Goal: Task Accomplishment & Management: Use online tool/utility

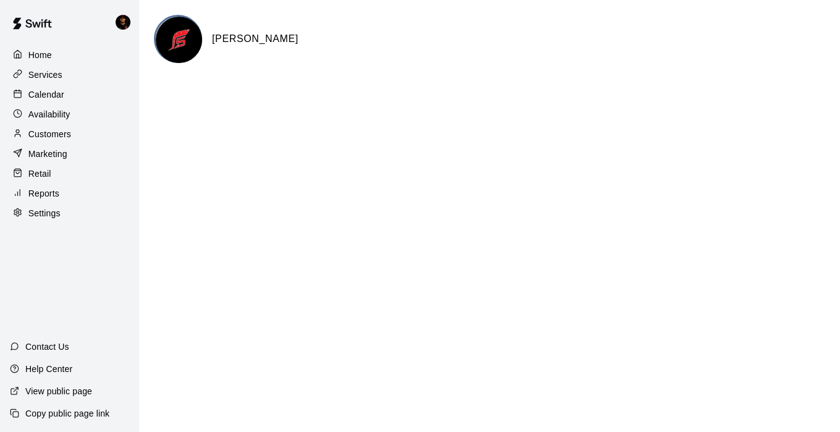
click at [49, 95] on p "Calendar" at bounding box center [46, 94] width 36 height 12
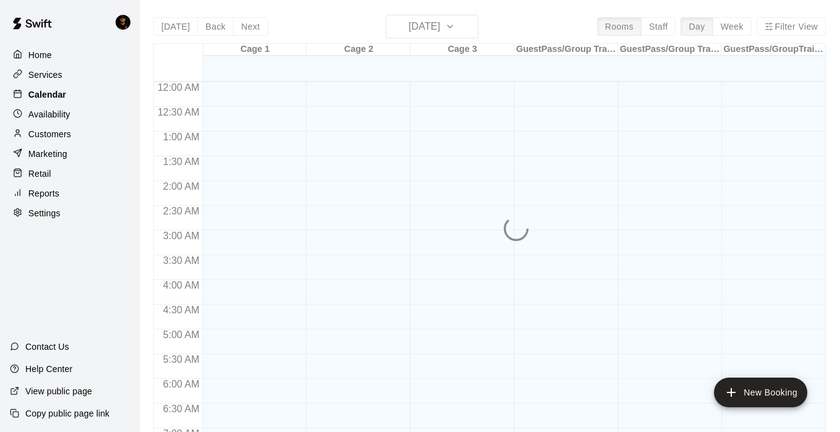
scroll to position [785, 0]
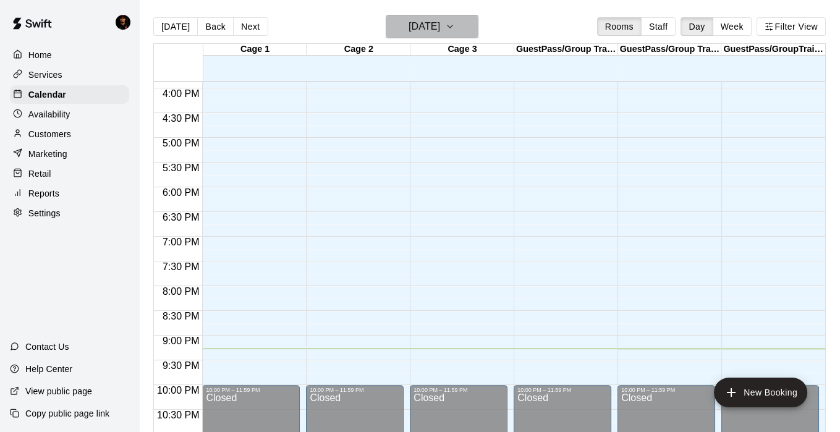
click at [440, 20] on h6 "[DATE]" at bounding box center [424, 26] width 32 height 17
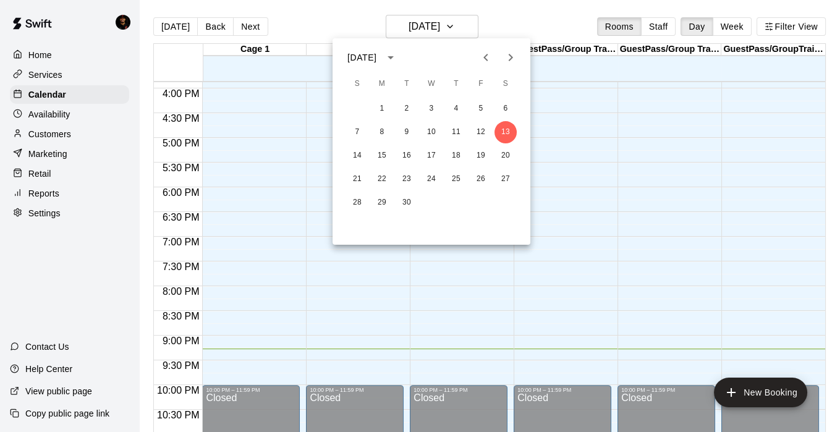
click at [65, 117] on div at bounding box center [420, 216] width 840 height 432
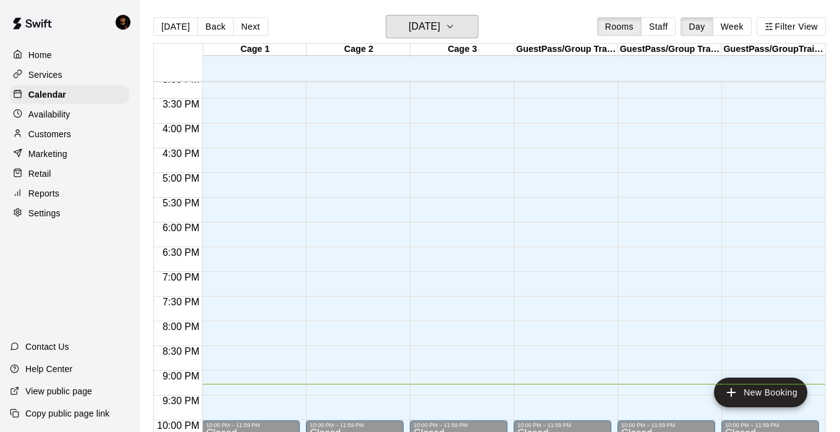
scroll to position [626, 0]
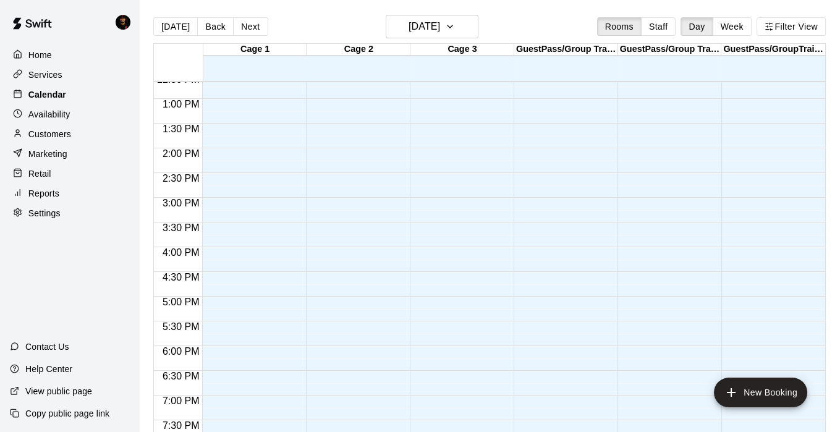
click at [52, 92] on p "Calendar" at bounding box center [47, 94] width 38 height 12
click at [59, 108] on p "Availability" at bounding box center [49, 114] width 42 height 12
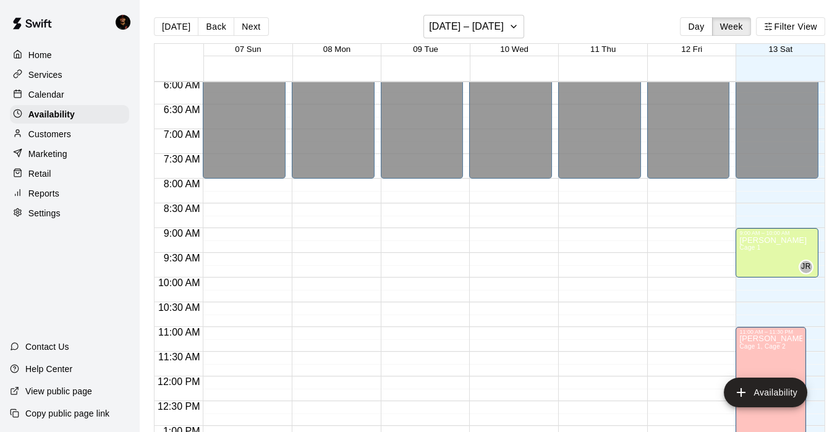
scroll to position [288, 0]
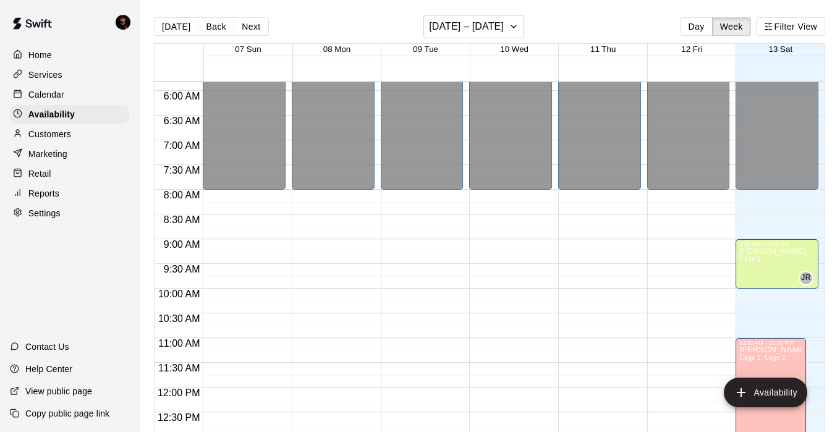
click at [65, 132] on p "Customers" at bounding box center [49, 134] width 43 height 12
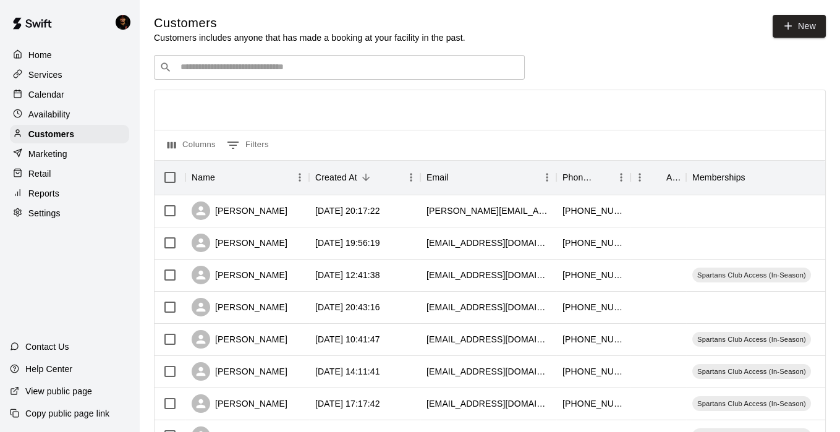
click at [71, 91] on div "Calendar" at bounding box center [69, 94] width 119 height 19
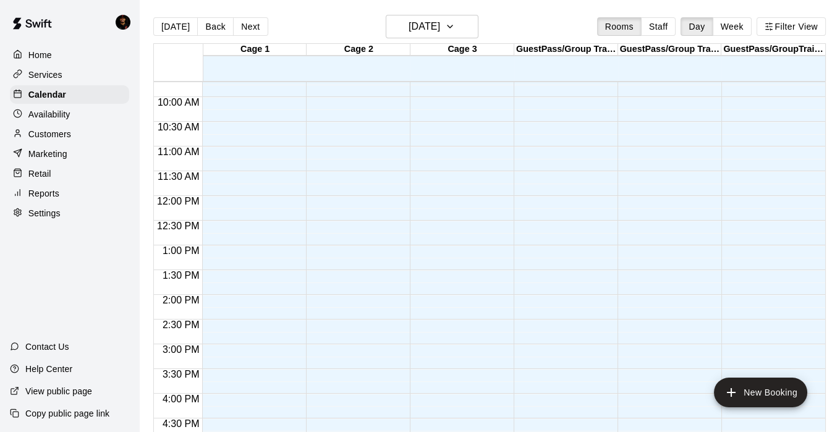
scroll to position [436, 0]
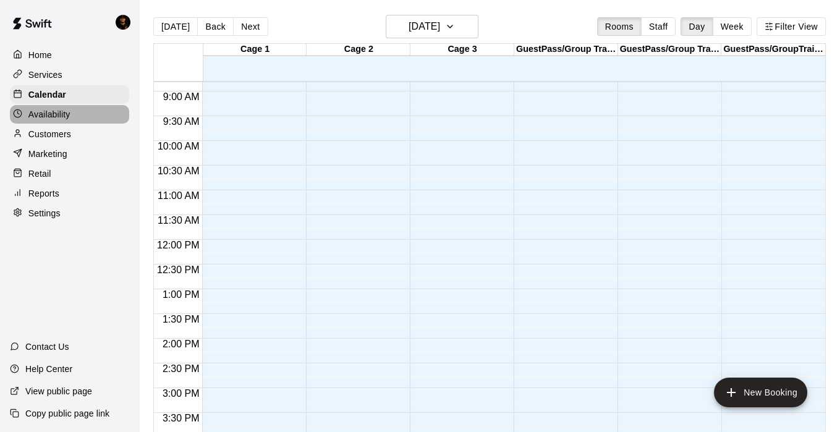
click at [53, 112] on p "Availability" at bounding box center [49, 114] width 42 height 12
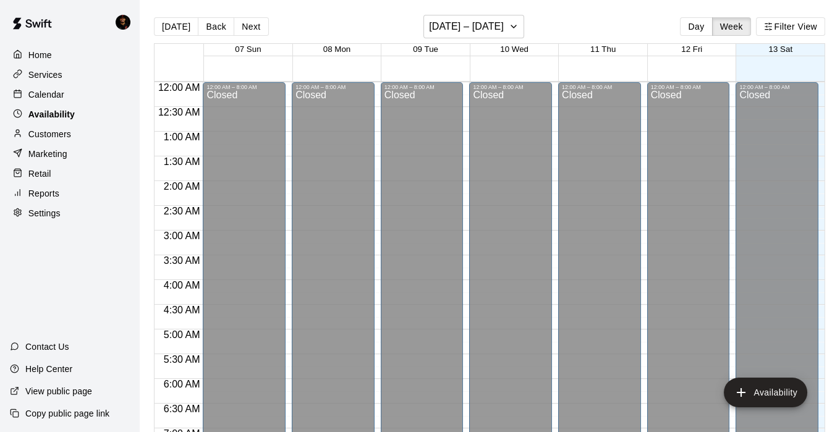
scroll to position [822, 0]
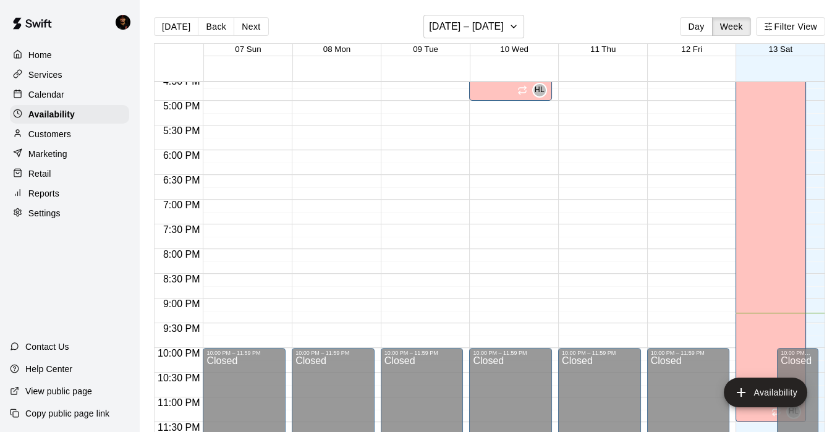
click at [51, 134] on p "Customers" at bounding box center [49, 134] width 43 height 12
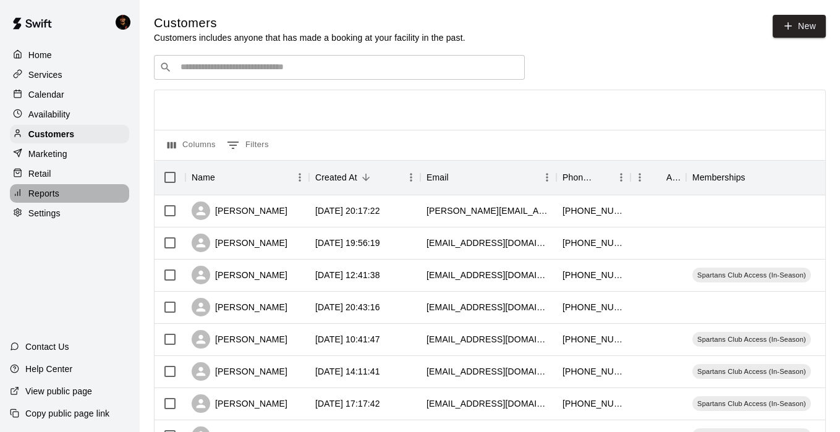
click at [54, 201] on div "Reports" at bounding box center [69, 193] width 119 height 19
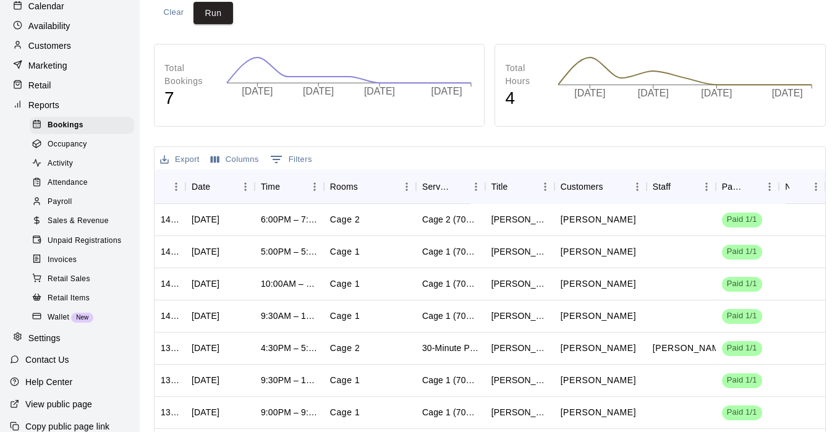
scroll to position [91, 0]
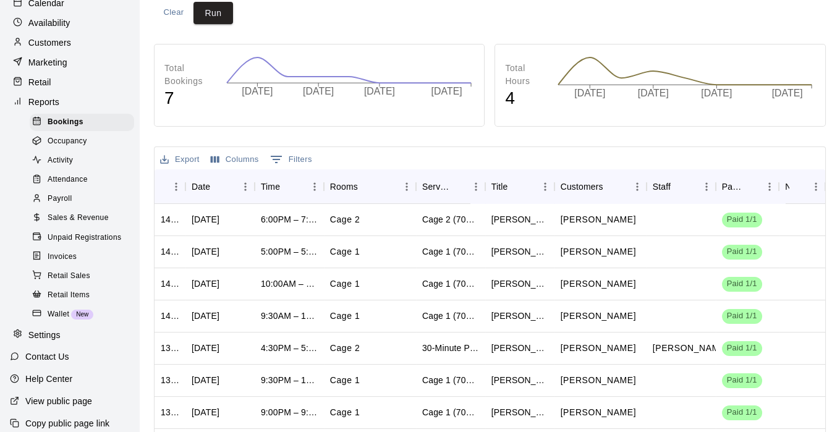
click at [91, 182] on div "Attendance" at bounding box center [82, 179] width 104 height 17
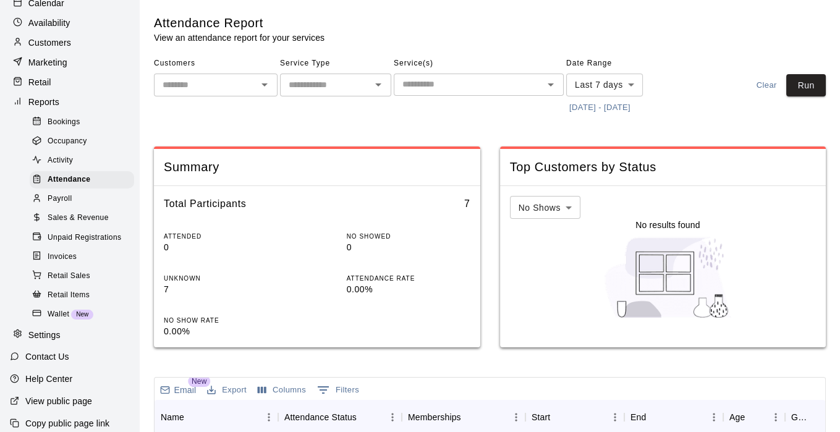
click at [86, 195] on div "Payroll" at bounding box center [82, 198] width 104 height 17
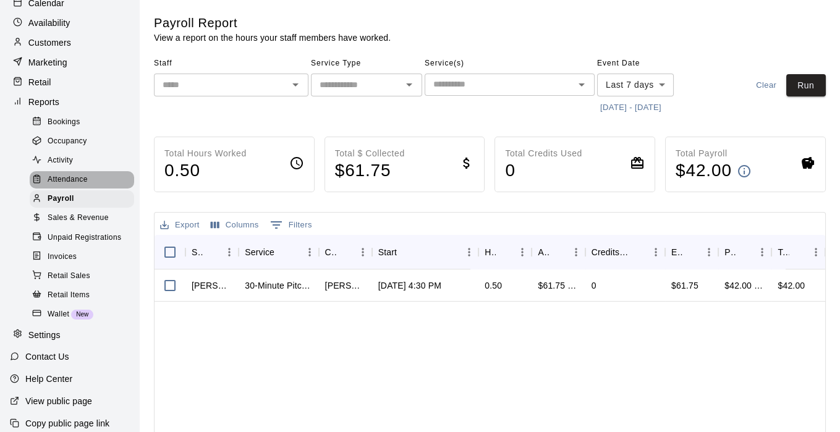
click at [100, 174] on div "Attendance" at bounding box center [82, 179] width 104 height 17
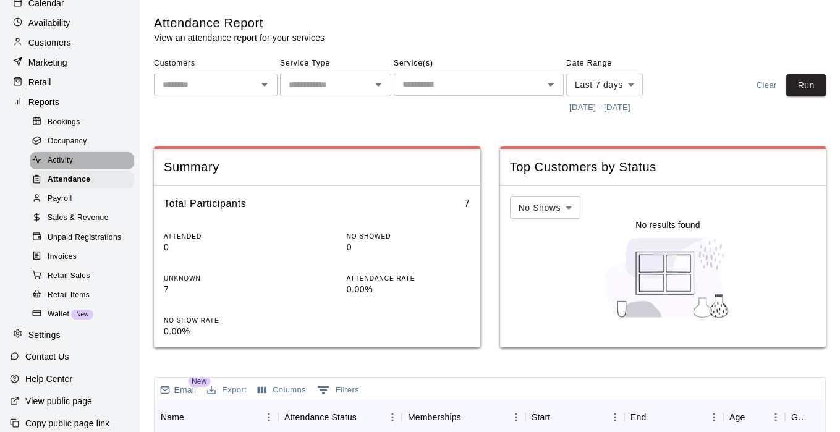
click at [95, 154] on div "Activity" at bounding box center [82, 160] width 104 height 17
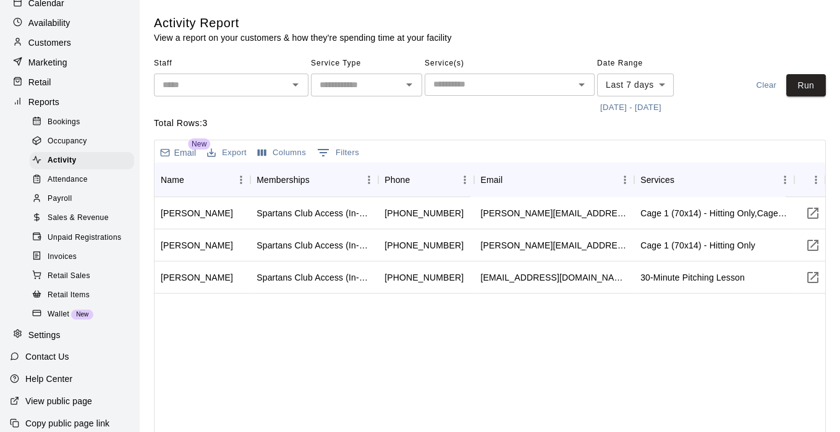
click at [68, 217] on span "Sales & Revenue" at bounding box center [78, 218] width 61 height 12
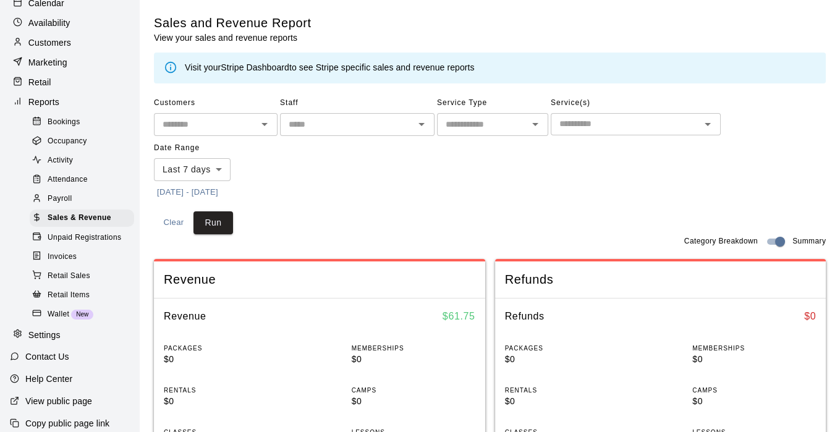
click at [69, 194] on span "Payroll" at bounding box center [60, 199] width 24 height 12
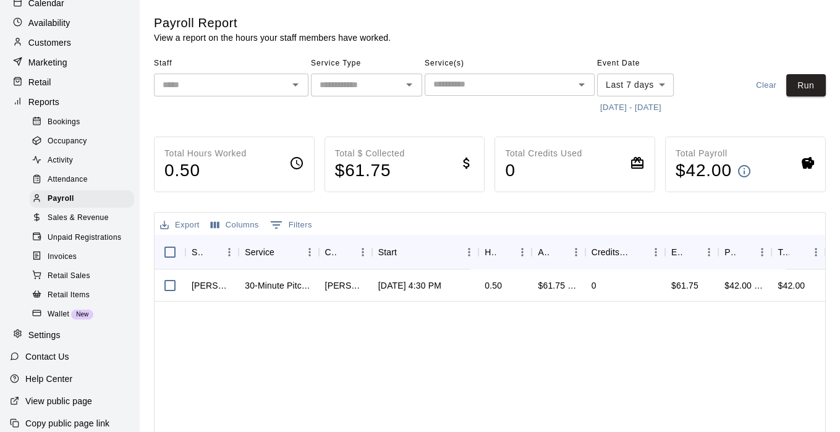
click at [305, 81] on div "​" at bounding box center [231, 85] width 154 height 23
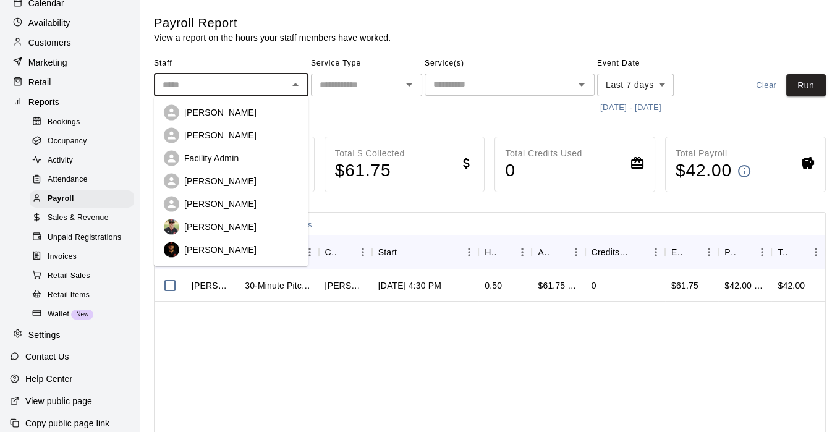
click at [266, 178] on div "[PERSON_NAME]" at bounding box center [241, 181] width 114 height 12
type input "**********"
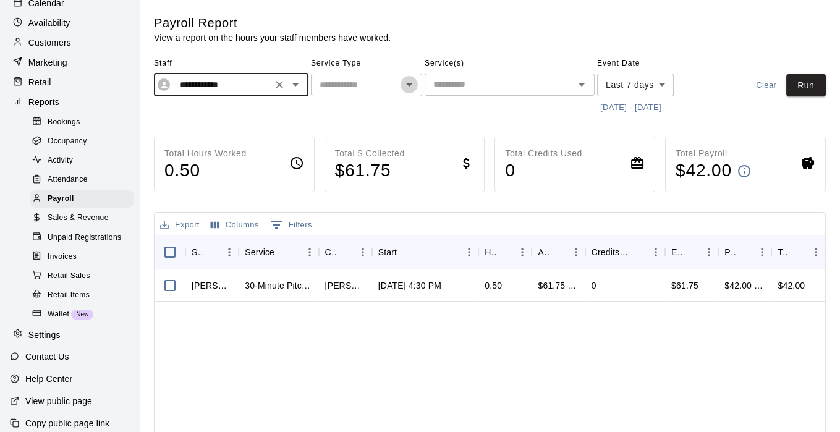
click at [414, 83] on icon "Open" at bounding box center [409, 84] width 15 height 15
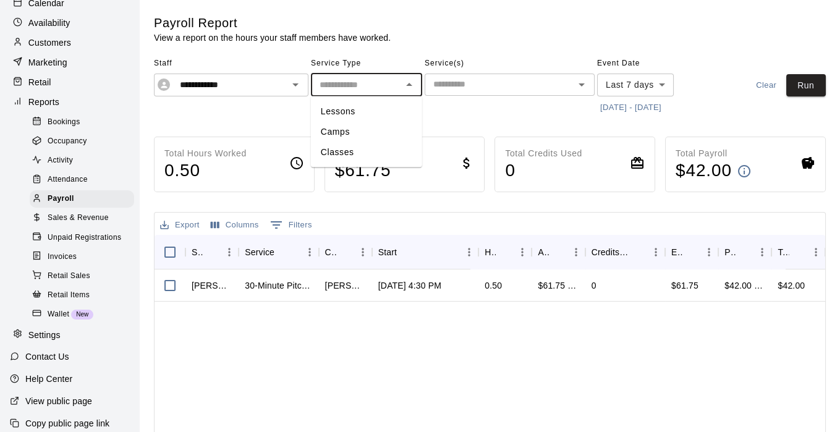
click at [396, 109] on li "Lessons" at bounding box center [366, 111] width 111 height 20
type input "*******"
click at [657, 81] on body "**********" at bounding box center [420, 324] width 840 height 649
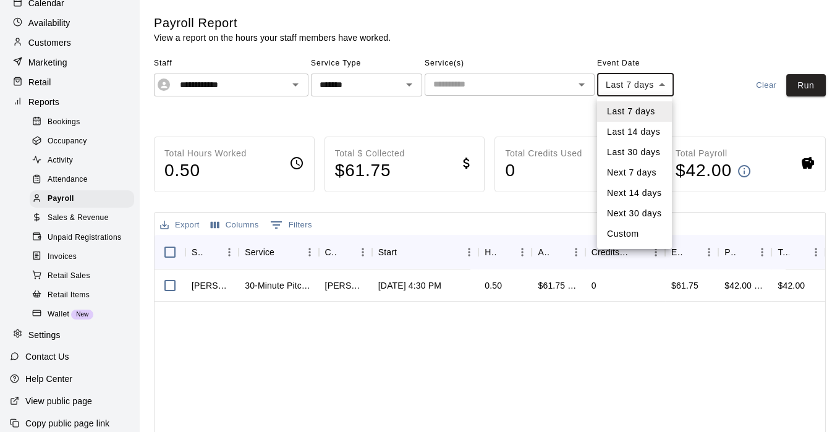
click at [641, 235] on li "Custom" at bounding box center [634, 234] width 75 height 20
type input "******"
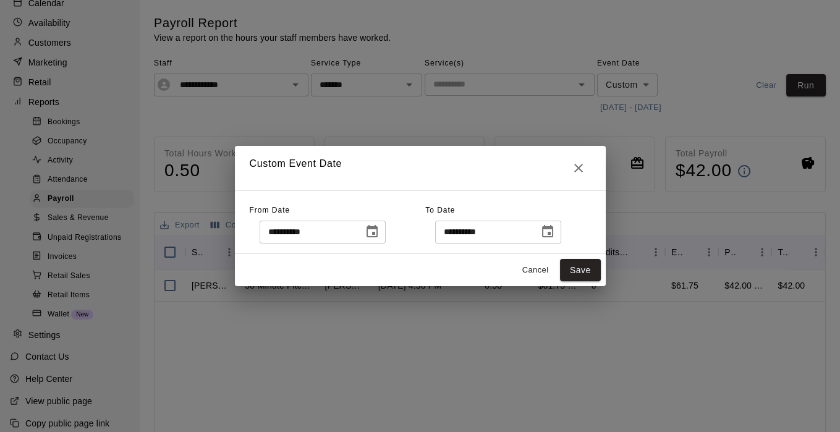
click at [376, 227] on icon "Choose date, selected date is Sep 6, 2025" at bounding box center [371, 231] width 11 height 12
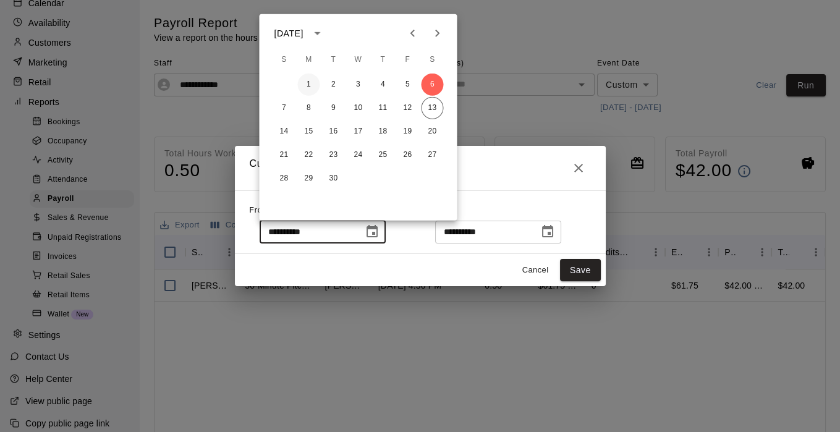
click at [305, 86] on button "1" at bounding box center [308, 85] width 22 height 22
type input "**********"
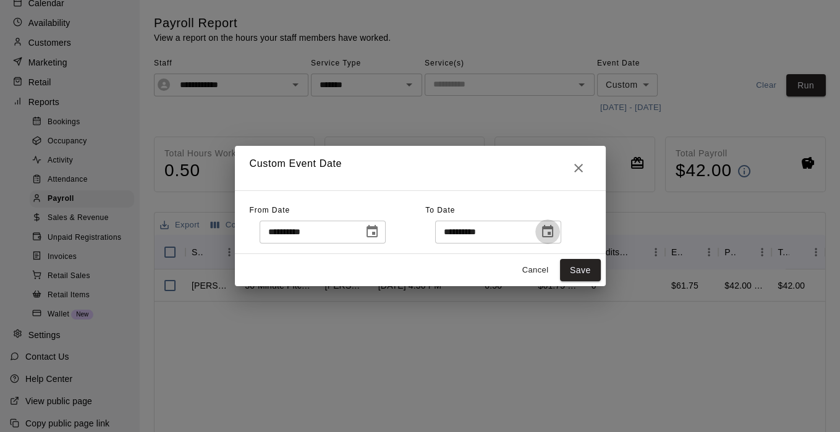
click at [557, 232] on button "Choose date, selected date is Sep 13, 2025" at bounding box center [547, 231] width 25 height 25
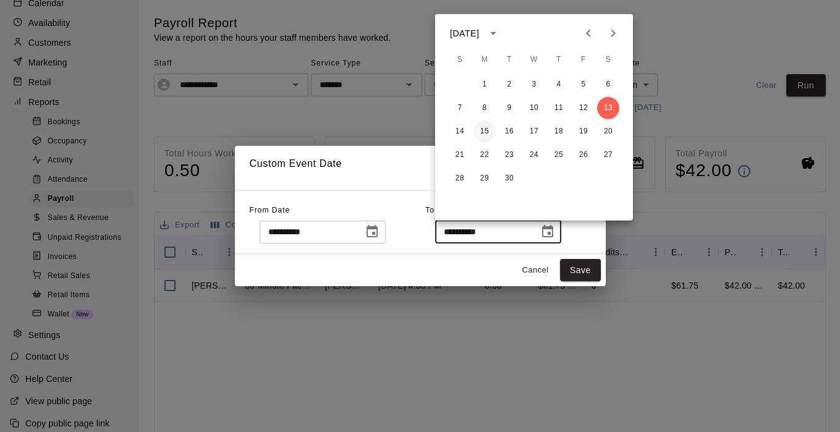
click at [486, 128] on button "15" at bounding box center [484, 131] width 22 height 22
type input "**********"
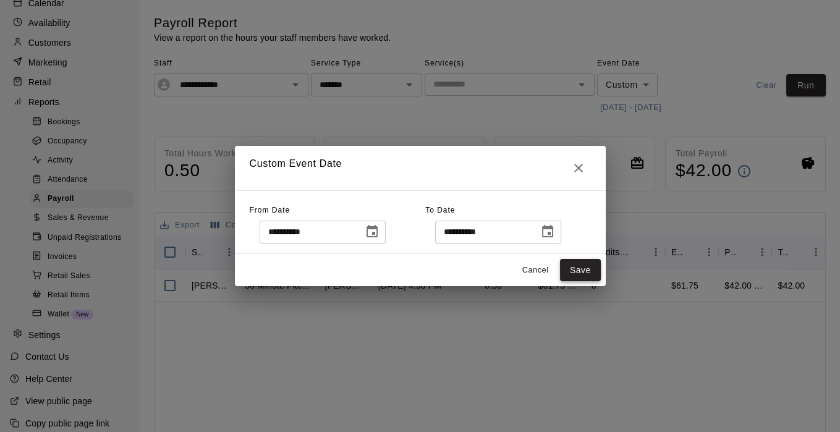
click at [583, 275] on button "Save" at bounding box center [580, 270] width 41 height 23
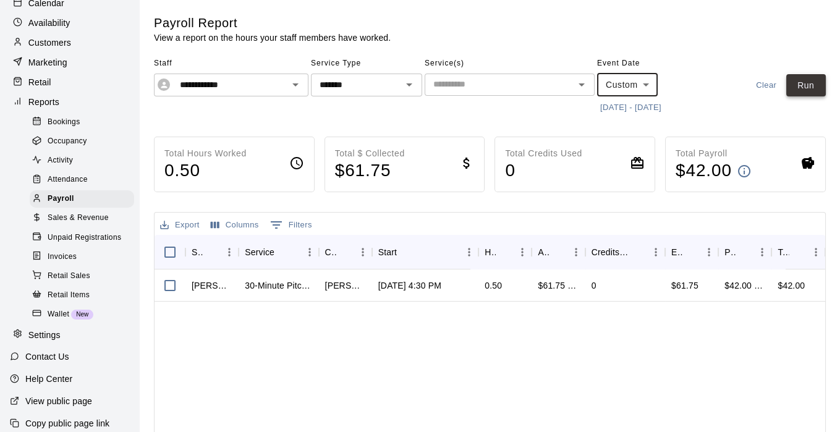
click at [793, 89] on button "Run" at bounding box center [806, 85] width 40 height 23
